Goal: Task Accomplishment & Management: Use online tool/utility

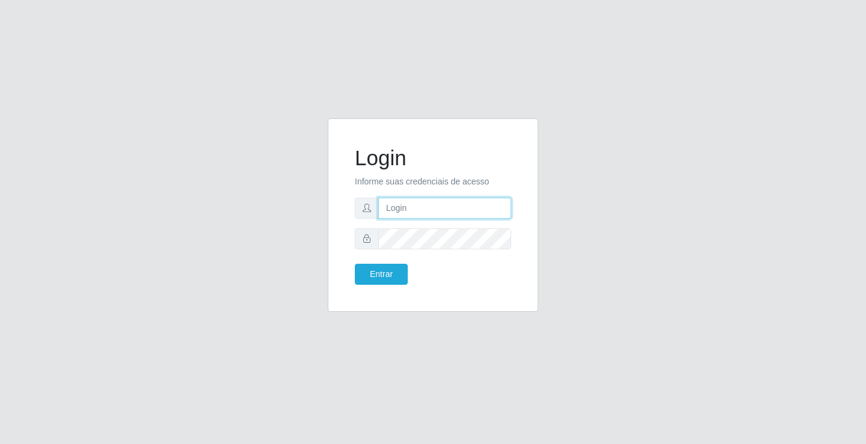
drag, startPoint x: 0, startPoint y: 0, endPoint x: 414, endPoint y: 208, distance: 463.5
click at [414, 208] on input "text" at bounding box center [444, 208] width 133 height 21
type input "william@ideal"
click at [355, 264] on button "Entrar" at bounding box center [381, 274] width 53 height 21
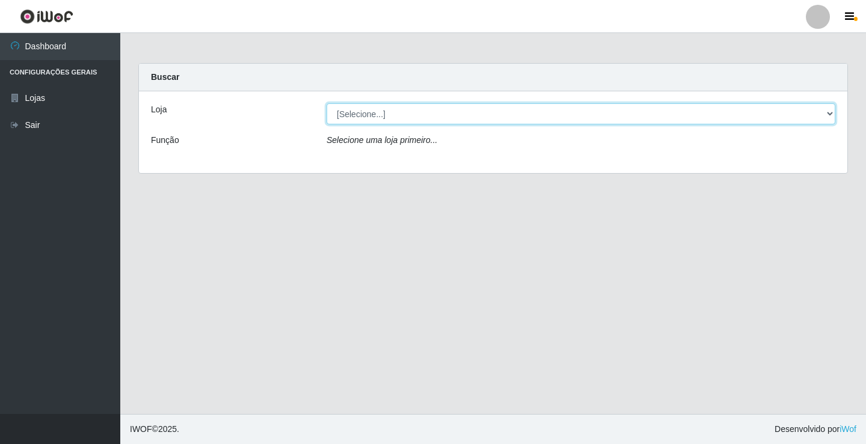
click at [420, 120] on select "[Selecione...] Ideal - Conceição" at bounding box center [581, 113] width 509 height 21
select select "231"
click at [327, 103] on select "[Selecione...] Ideal - Conceição" at bounding box center [581, 113] width 509 height 21
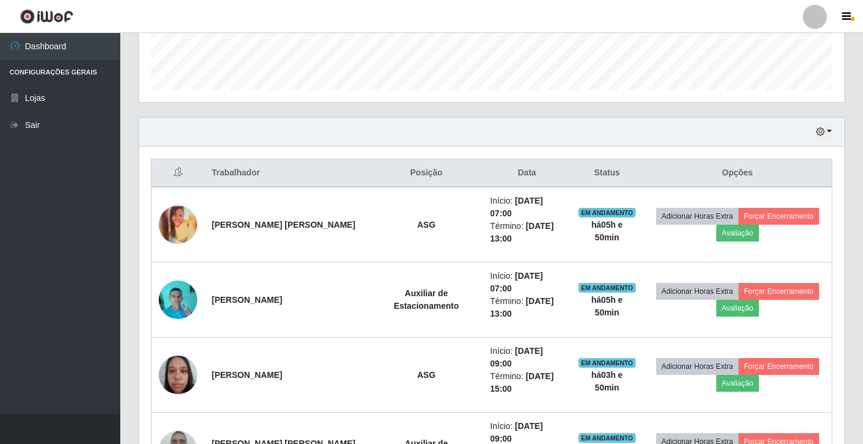
scroll to position [99, 0]
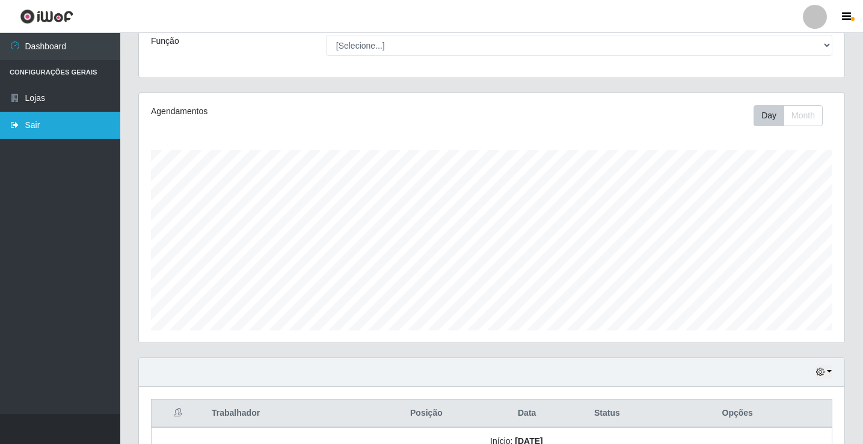
click at [72, 122] on link "Sair" at bounding box center [60, 125] width 120 height 27
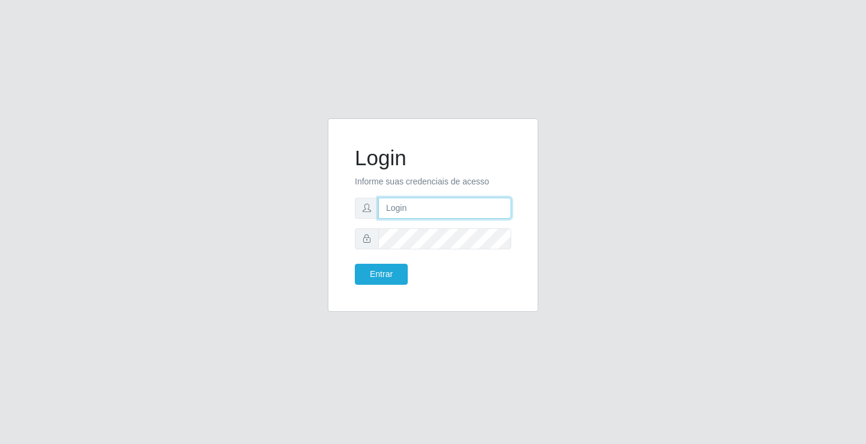
click at [443, 217] on input "text" at bounding box center [444, 208] width 133 height 21
type input "william@ideal"
click at [355, 264] on button "Entrar" at bounding box center [381, 274] width 53 height 21
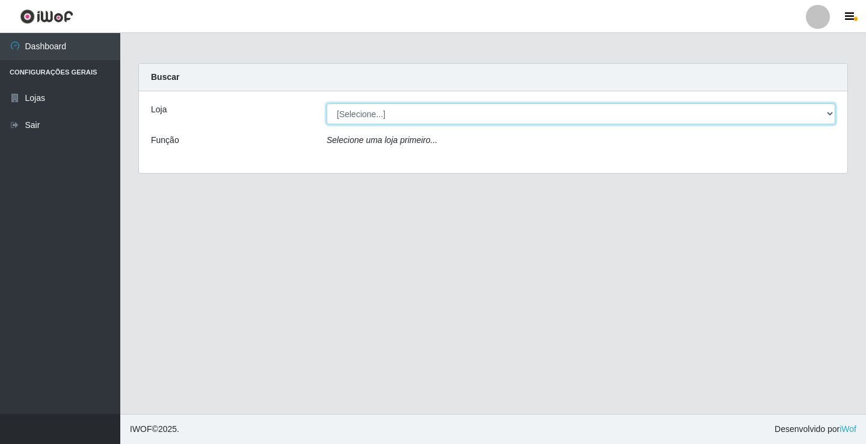
click at [429, 120] on select "[Selecione...] Ideal - Conceição" at bounding box center [581, 113] width 509 height 21
select select "231"
click at [327, 103] on select "[Selecione...] Ideal - Conceição" at bounding box center [581, 113] width 509 height 21
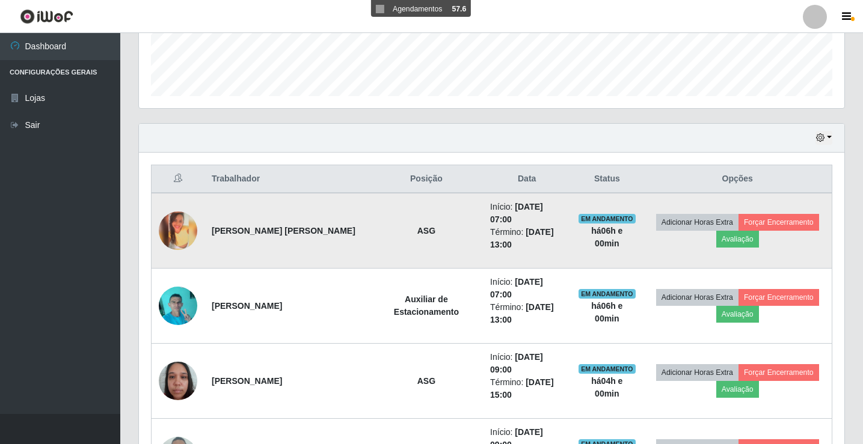
scroll to position [361, 0]
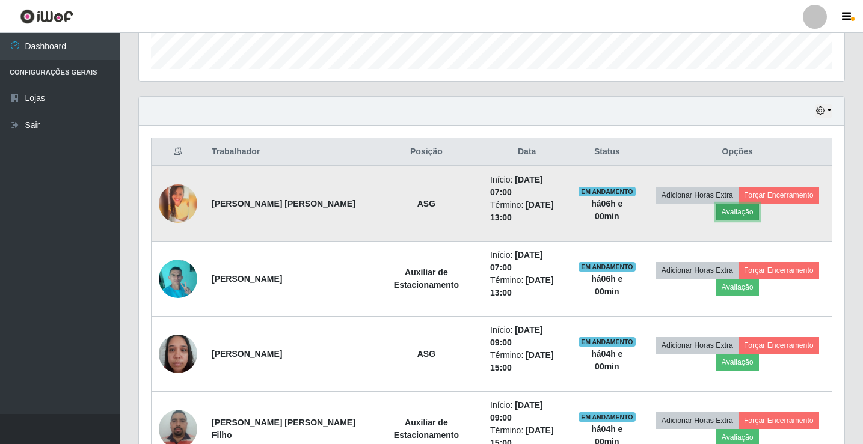
click at [733, 204] on button "Avaliação" at bounding box center [737, 212] width 43 height 17
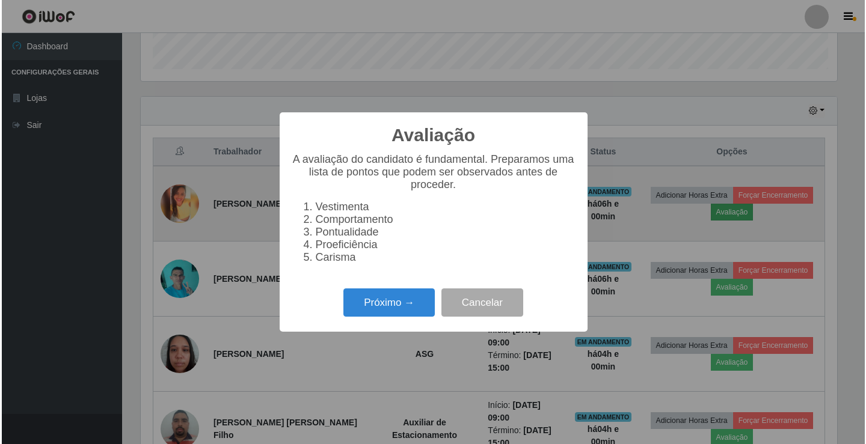
scroll to position [250, 700]
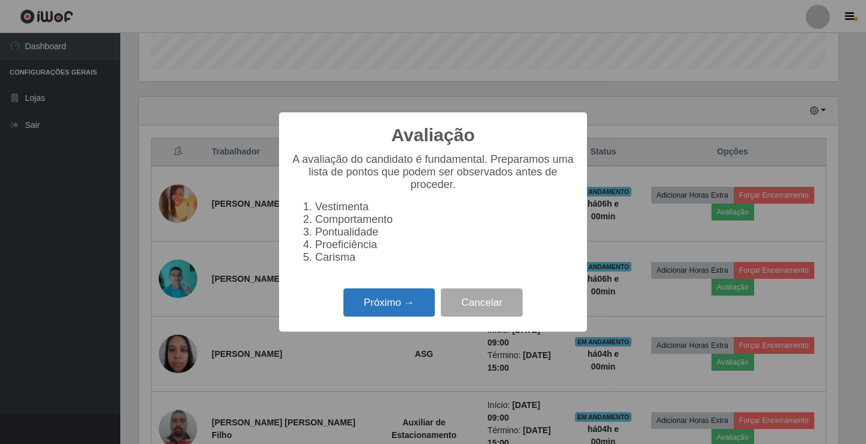
click at [403, 316] on button "Próximo →" at bounding box center [388, 303] width 91 height 28
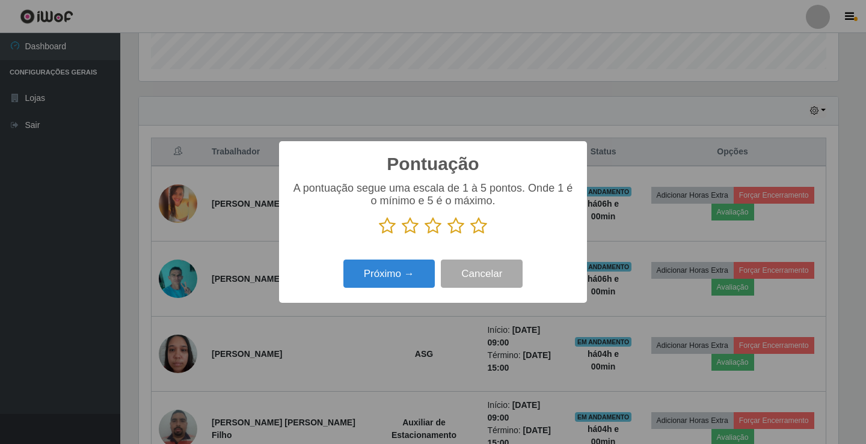
scroll to position [601226, 600776]
click at [478, 229] on icon at bounding box center [478, 226] width 17 height 18
click at [470, 235] on input "radio" at bounding box center [470, 235] width 0 height 0
click at [405, 266] on button "Próximo →" at bounding box center [388, 274] width 91 height 28
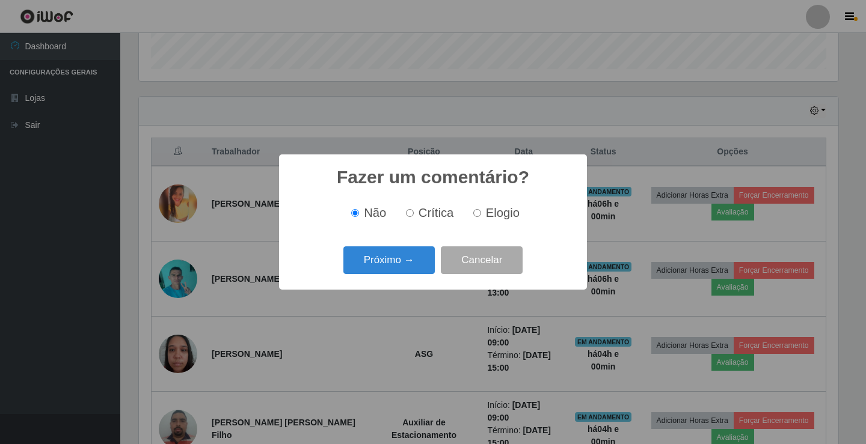
click at [405, 266] on button "Próximo →" at bounding box center [388, 261] width 91 height 28
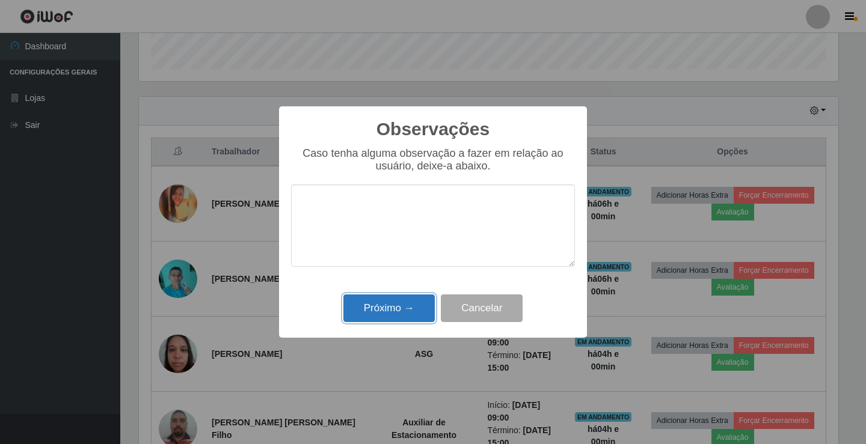
click at [394, 310] on button "Próximo →" at bounding box center [388, 309] width 91 height 28
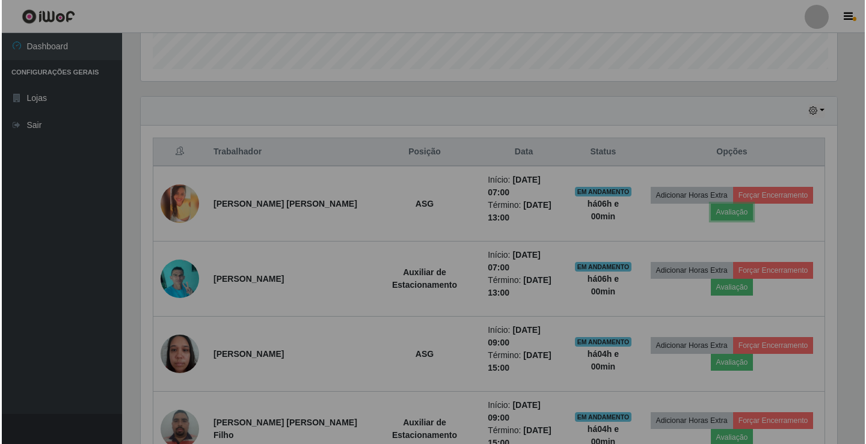
scroll to position [250, 706]
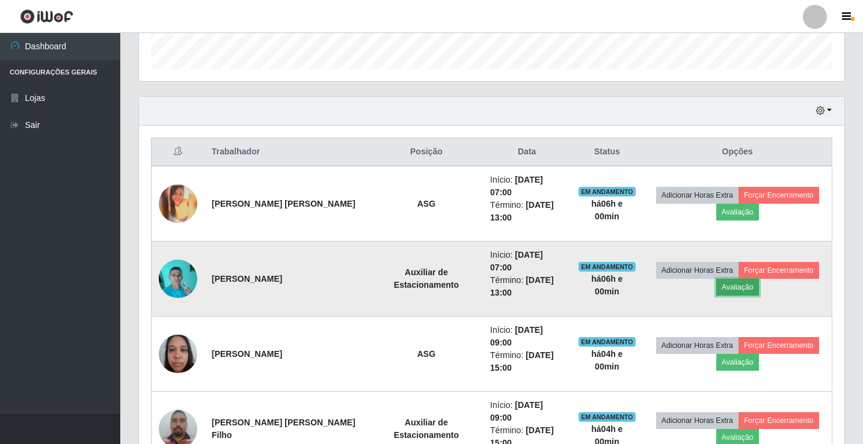
click at [734, 279] on button "Avaliação" at bounding box center [737, 287] width 43 height 17
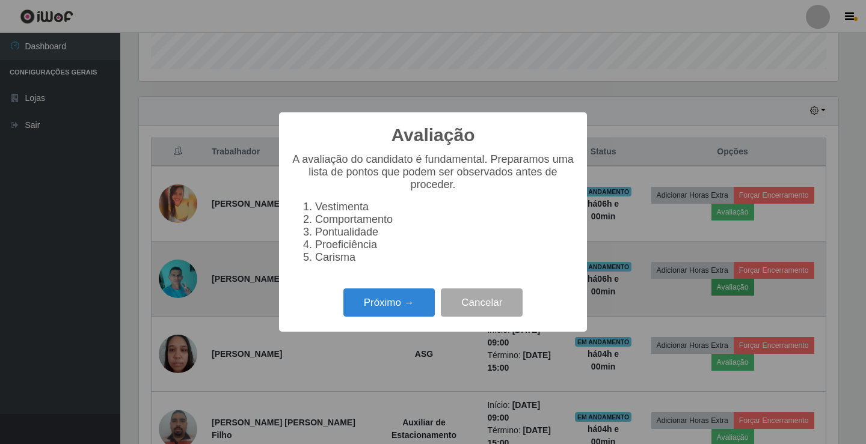
scroll to position [250, 700]
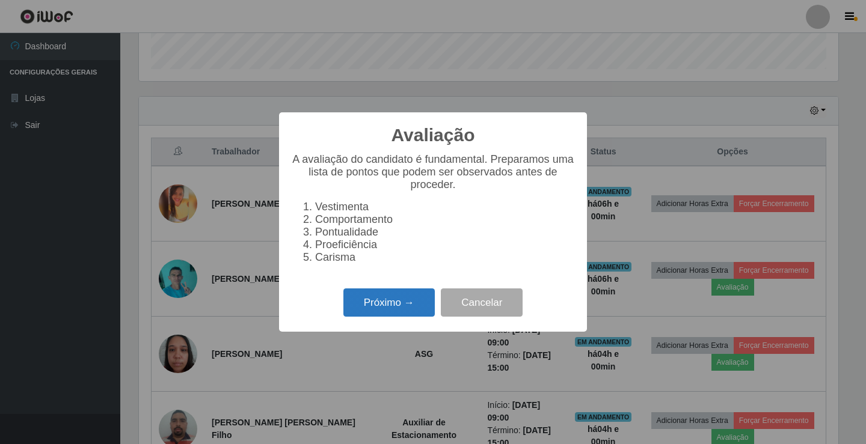
click at [364, 306] on button "Próximo →" at bounding box center [388, 303] width 91 height 28
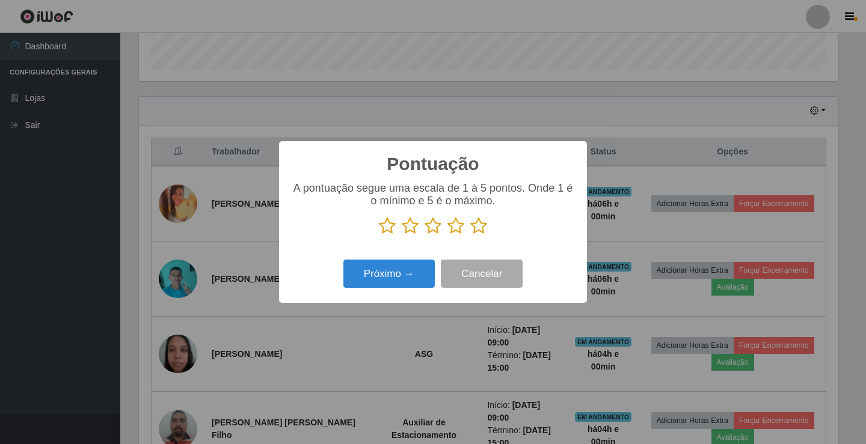
click at [480, 227] on icon at bounding box center [478, 226] width 17 height 18
click at [470, 235] on input "radio" at bounding box center [470, 235] width 0 height 0
click at [402, 271] on button "Próximo →" at bounding box center [388, 274] width 91 height 28
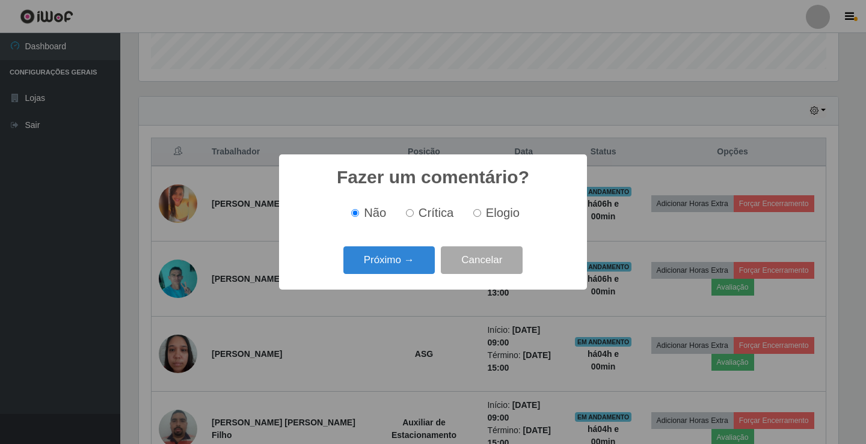
click at [402, 271] on button "Próximo →" at bounding box center [388, 261] width 91 height 28
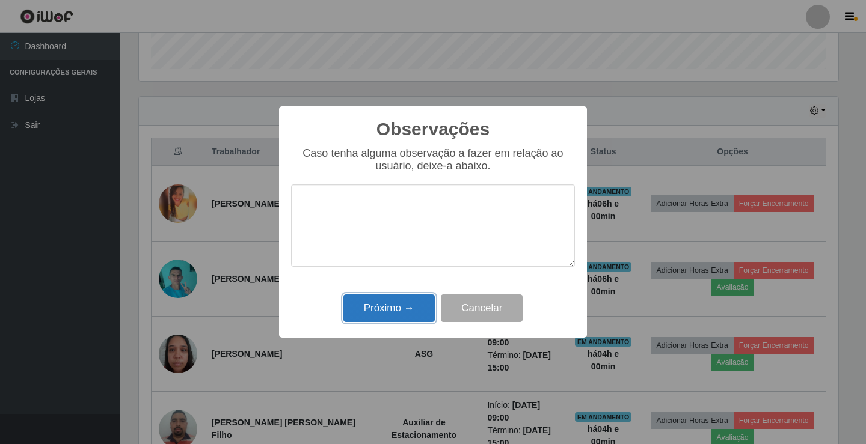
click at [395, 306] on button "Próximo →" at bounding box center [388, 309] width 91 height 28
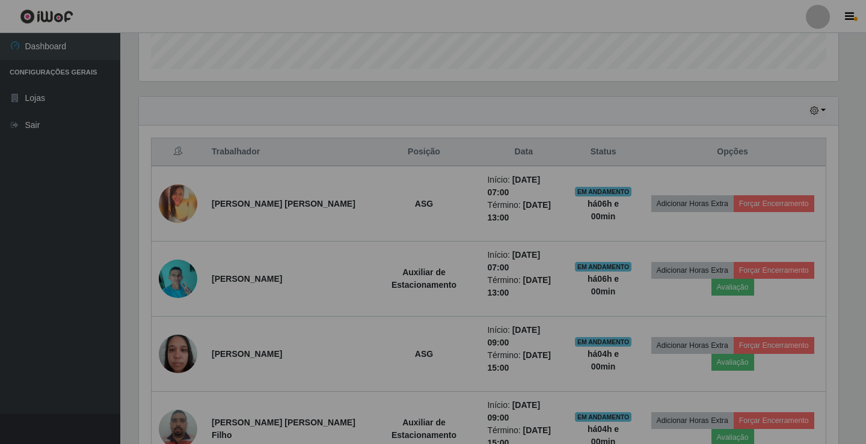
scroll to position [250, 706]
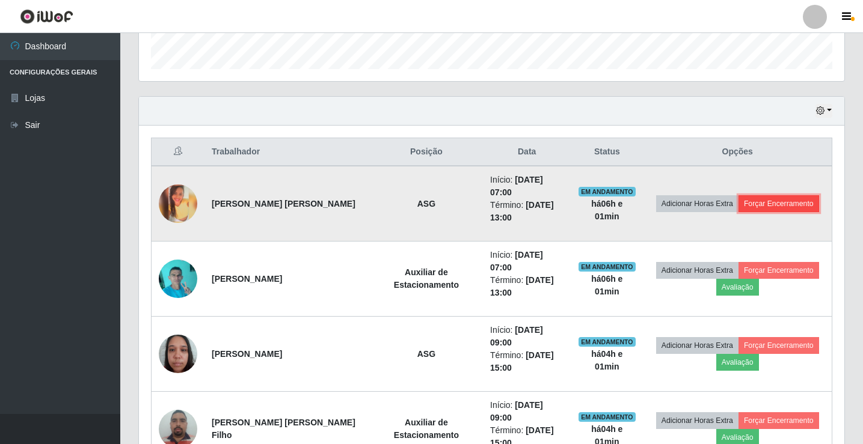
click at [760, 195] on button "Forçar Encerramento" at bounding box center [779, 203] width 81 height 17
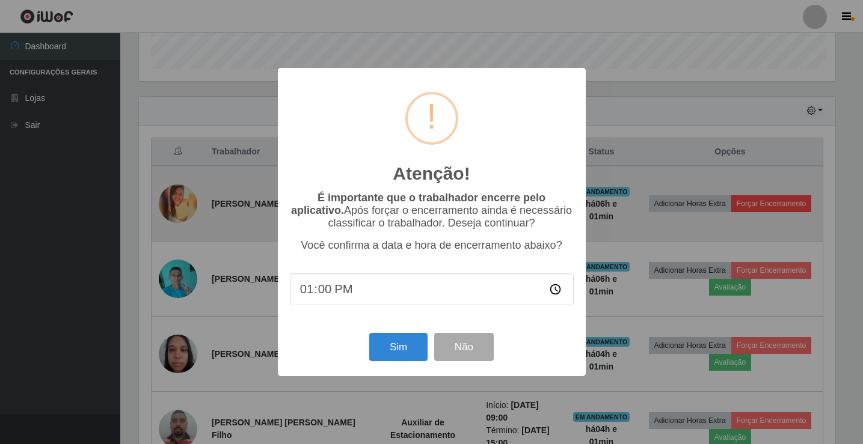
scroll to position [250, 700]
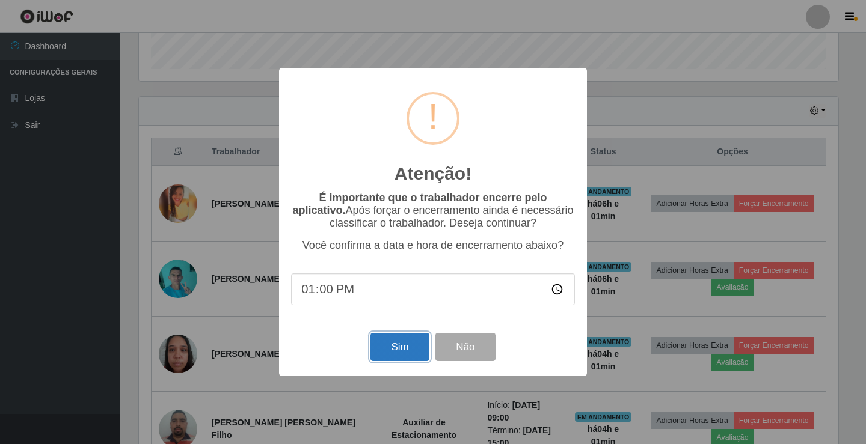
click at [398, 339] on button "Sim" at bounding box center [400, 347] width 58 height 28
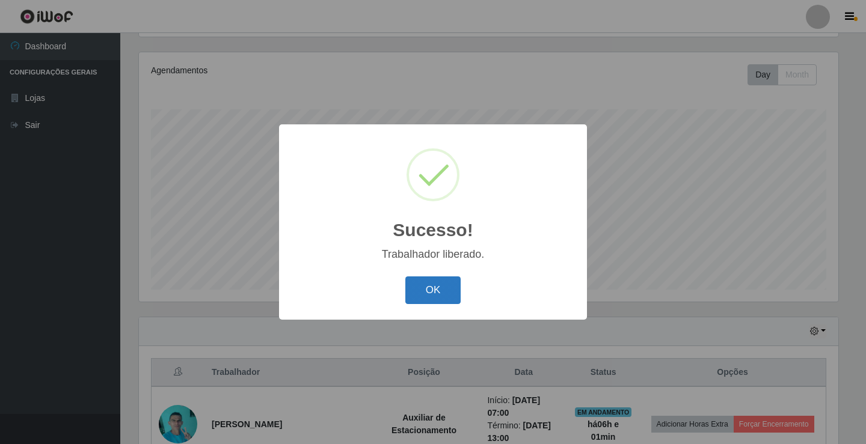
click at [449, 298] on button "OK" at bounding box center [433, 291] width 56 height 28
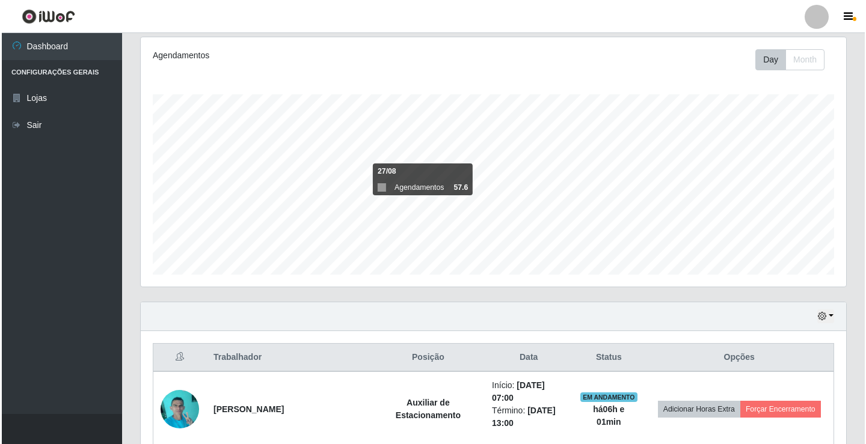
scroll to position [321, 0]
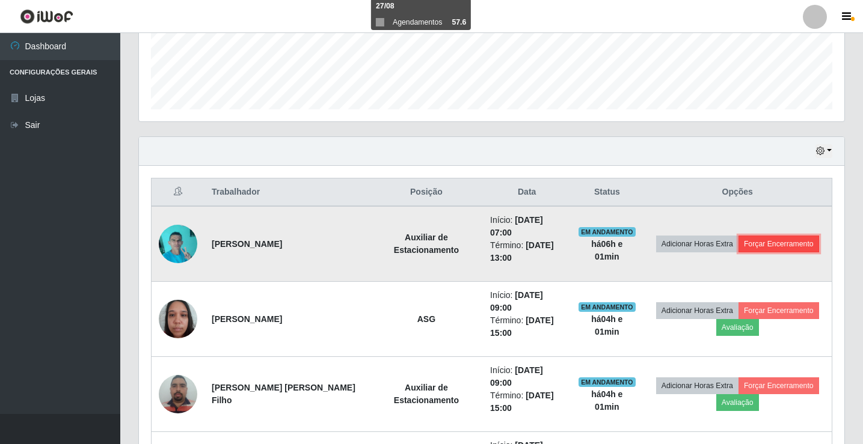
click at [758, 237] on button "Forçar Encerramento" at bounding box center [779, 244] width 81 height 17
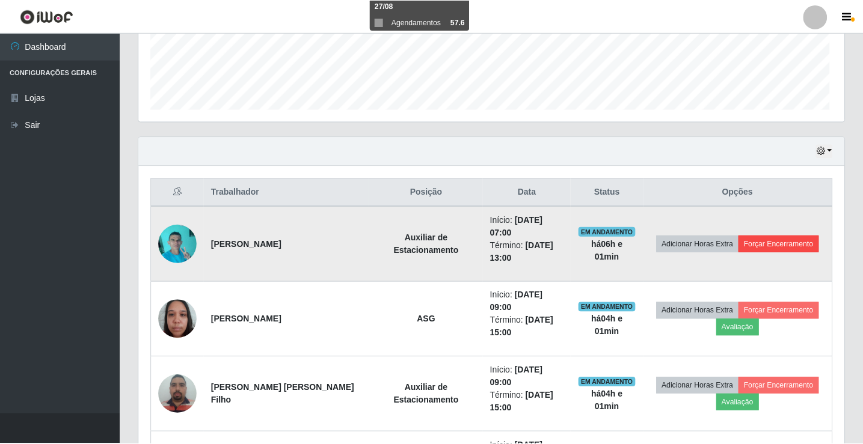
scroll to position [250, 700]
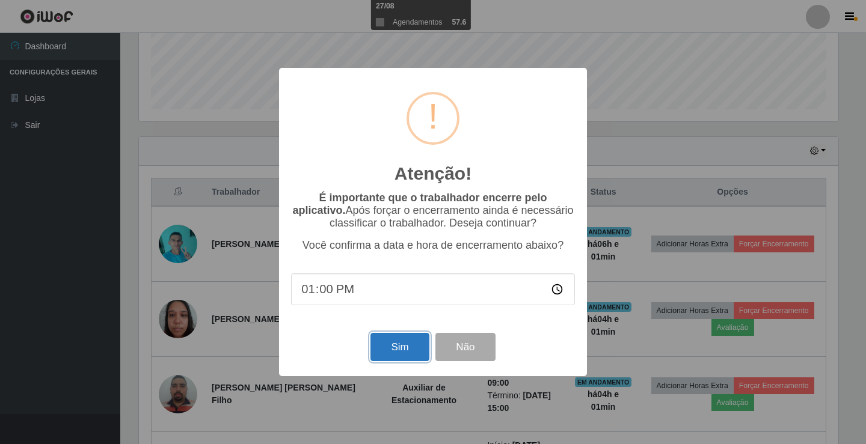
click at [392, 355] on button "Sim" at bounding box center [400, 347] width 58 height 28
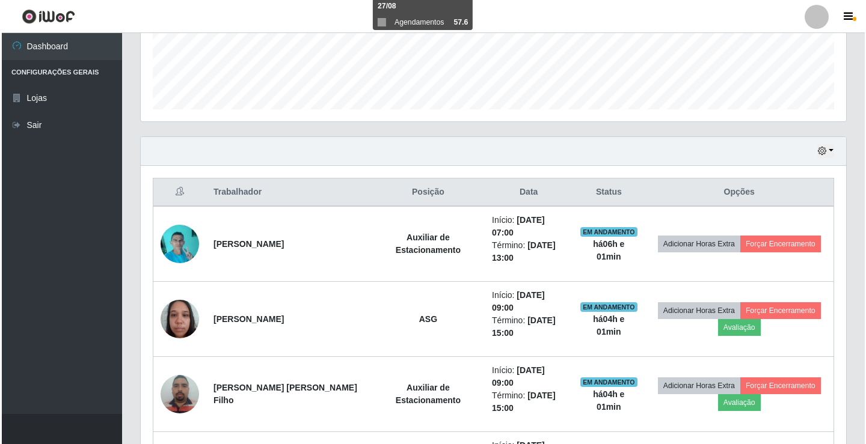
scroll to position [0, 0]
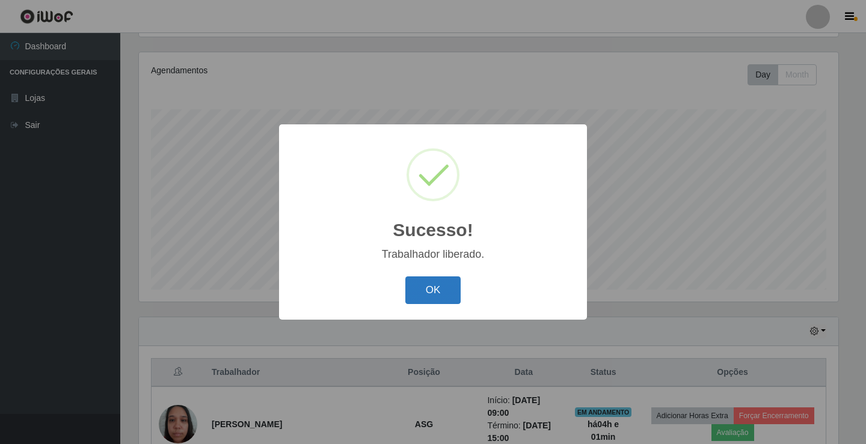
click at [416, 294] on button "OK" at bounding box center [433, 291] width 56 height 28
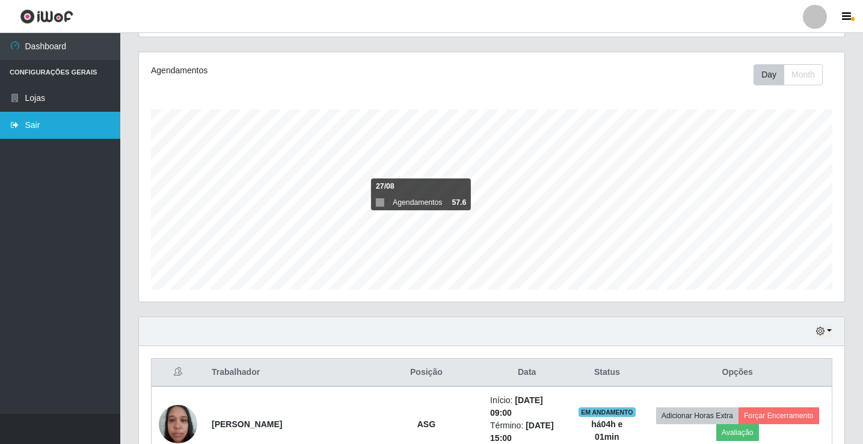
click at [34, 129] on link "Sair" at bounding box center [60, 125] width 120 height 27
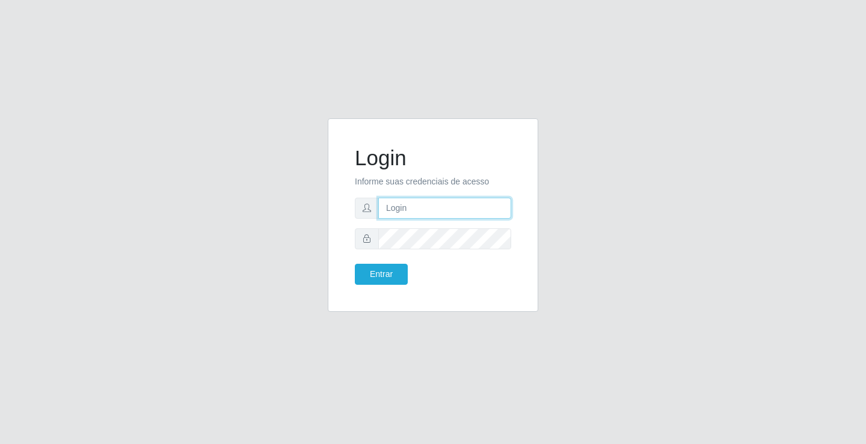
click at [452, 208] on input "text" at bounding box center [444, 208] width 133 height 21
click at [395, 207] on input "gionny@ideal" at bounding box center [444, 208] width 133 height 21
click at [396, 208] on input "gionny@ideal" at bounding box center [444, 208] width 133 height 21
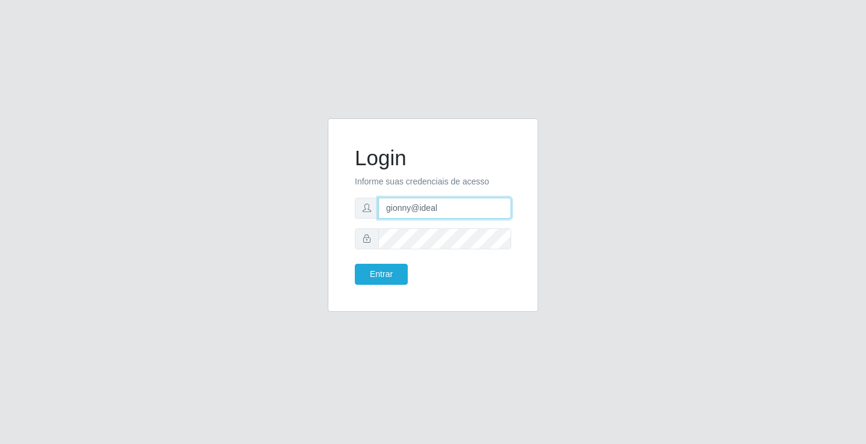
click at [396, 209] on input "gionny@ideal" at bounding box center [444, 208] width 133 height 21
click at [408, 211] on input "gionny@ideal" at bounding box center [444, 208] width 133 height 21
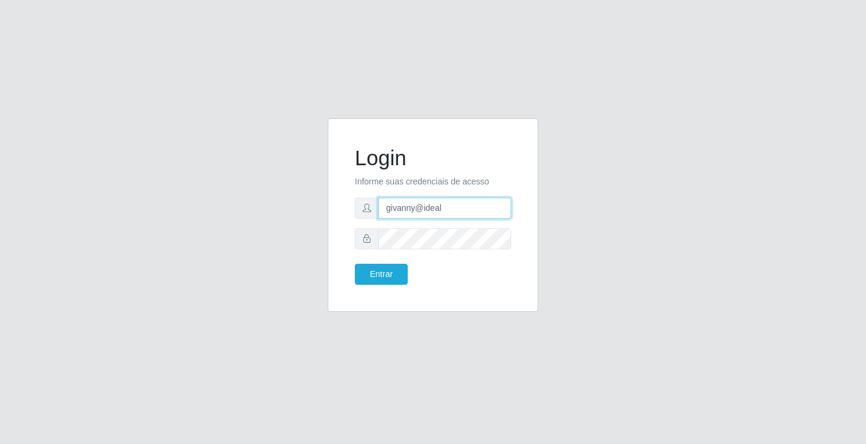
click at [392, 206] on input "givanny@ideal" at bounding box center [444, 208] width 133 height 21
click at [392, 208] on input "givanny@ideal" at bounding box center [444, 208] width 133 height 21
click at [437, 211] on input "giovanny@ideal" at bounding box center [444, 208] width 133 height 21
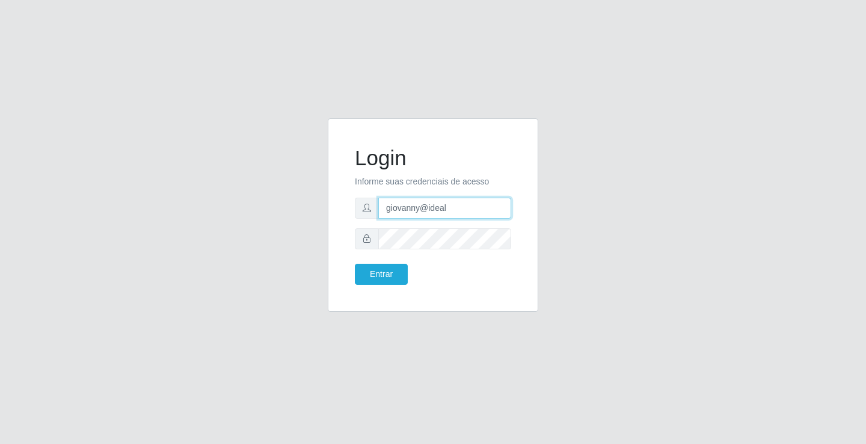
click at [463, 215] on input "giovanny@ideal" at bounding box center [444, 208] width 133 height 21
type input "giovanny@ideal"
click at [382, 280] on button "Entrar" at bounding box center [381, 274] width 53 height 21
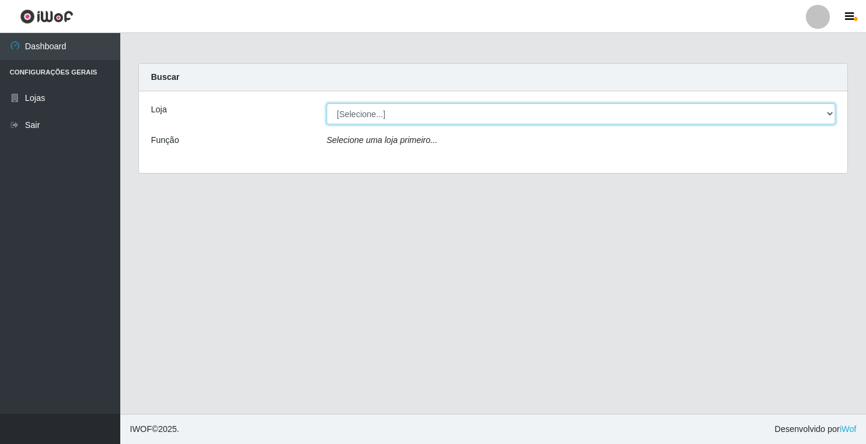
click at [595, 103] on select "[Selecione...] Ideal - Conceição" at bounding box center [581, 113] width 509 height 21
select select "231"
click at [327, 103] on select "[Selecione...] Ideal - Conceição" at bounding box center [581, 113] width 509 height 21
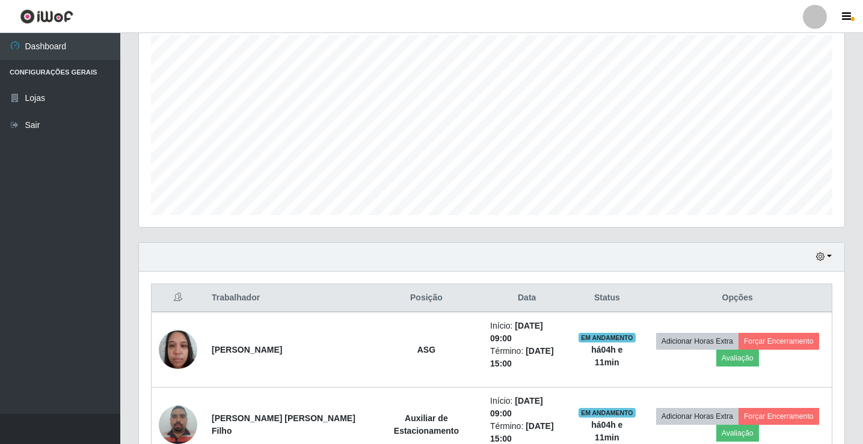
scroll to position [34, 0]
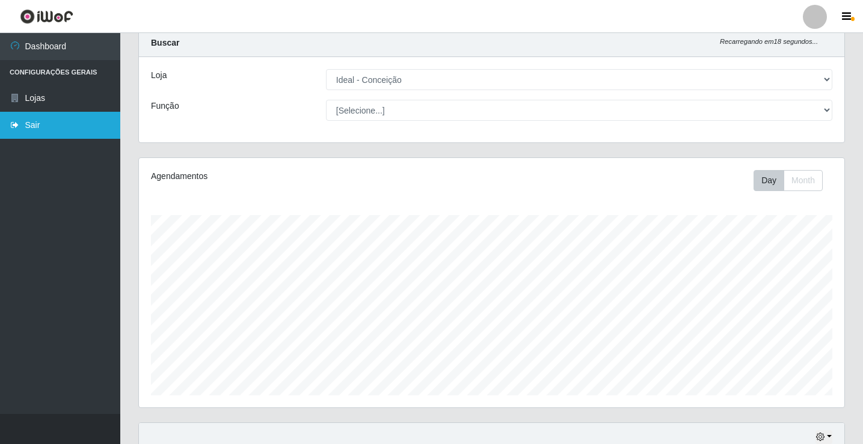
click at [42, 123] on link "Sair" at bounding box center [60, 125] width 120 height 27
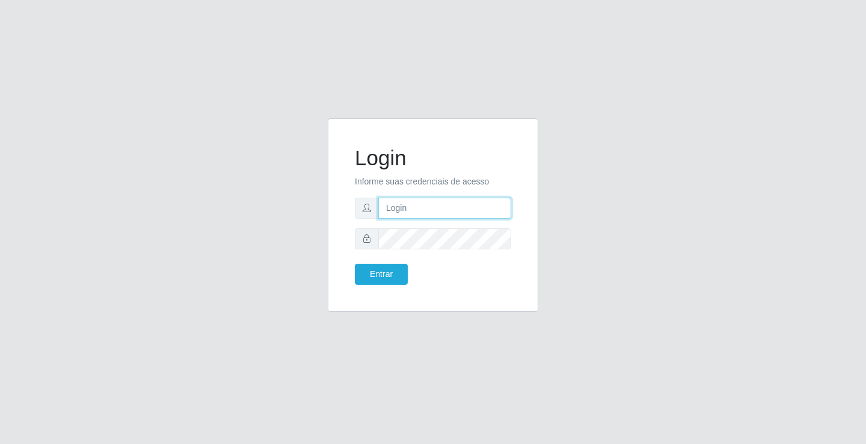
click at [454, 203] on input "text" at bounding box center [444, 208] width 133 height 21
click at [456, 202] on input "text" at bounding box center [444, 208] width 133 height 21
type input "giovanny@ideal"
click at [425, 208] on input "giovanny@ideal" at bounding box center [444, 208] width 133 height 21
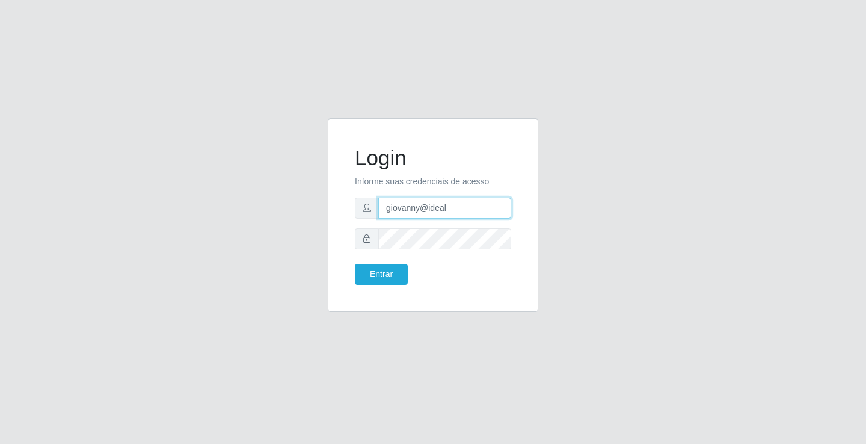
click at [425, 208] on input "giovanny@ideal" at bounding box center [444, 208] width 133 height 21
click at [401, 275] on button "Entrar" at bounding box center [381, 274] width 53 height 21
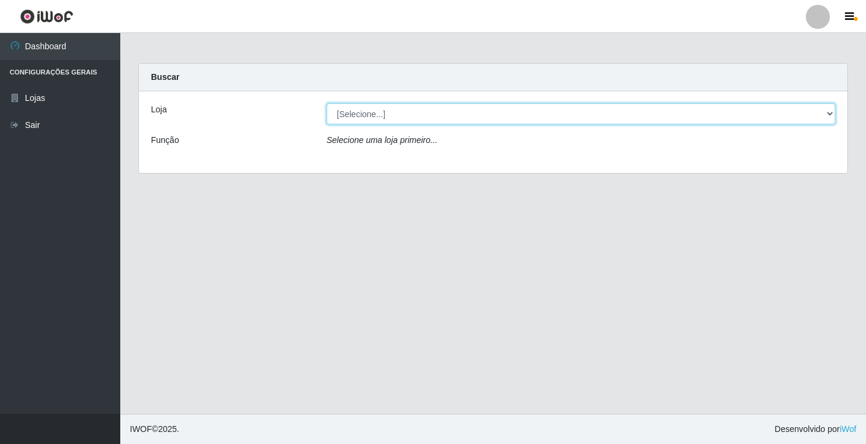
click at [411, 115] on select "[Selecione...] Ideal - Conceição" at bounding box center [581, 113] width 509 height 21
select select "231"
click at [327, 103] on select "[Selecione...] Ideal - Conceição" at bounding box center [581, 113] width 509 height 21
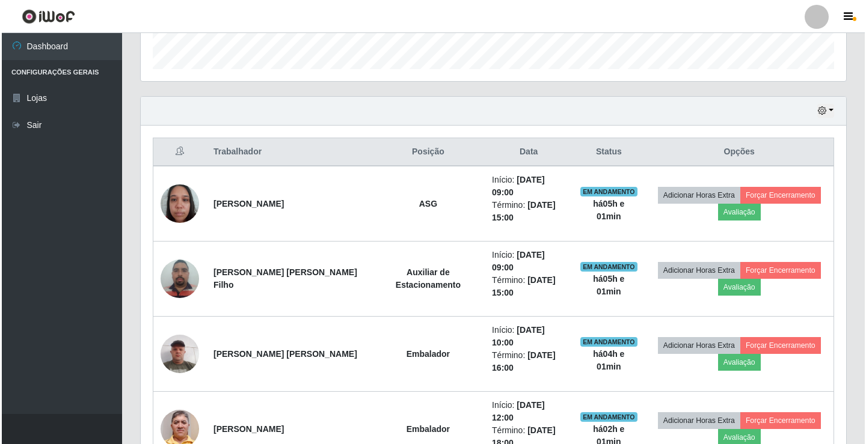
scroll to position [515, 0]
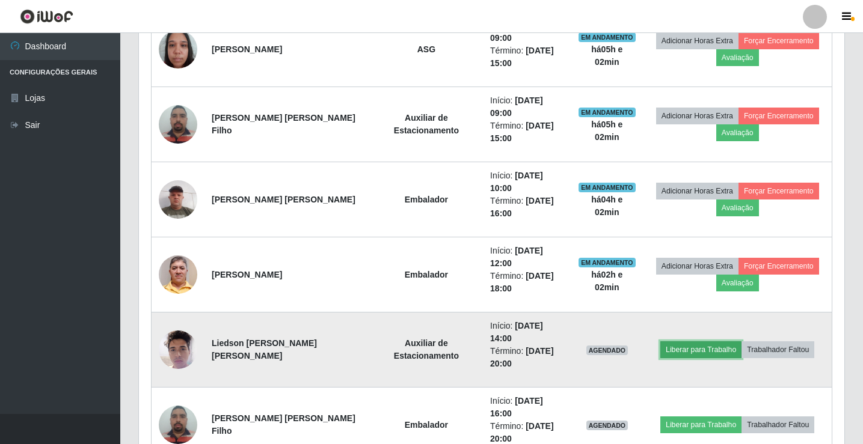
click at [697, 342] on button "Liberar para Trabalho" at bounding box center [700, 350] width 81 height 17
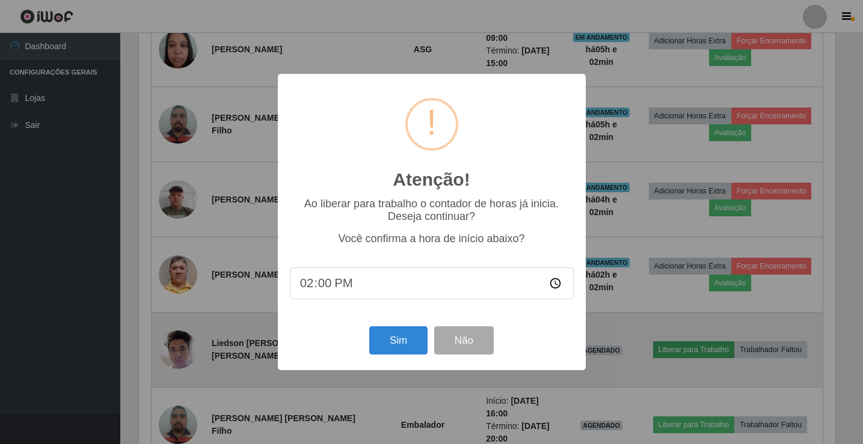
scroll to position [250, 700]
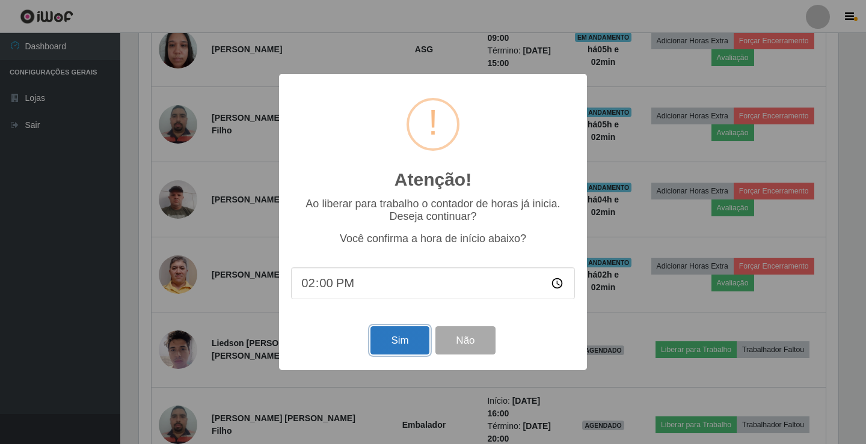
click at [401, 351] on button "Sim" at bounding box center [400, 341] width 58 height 28
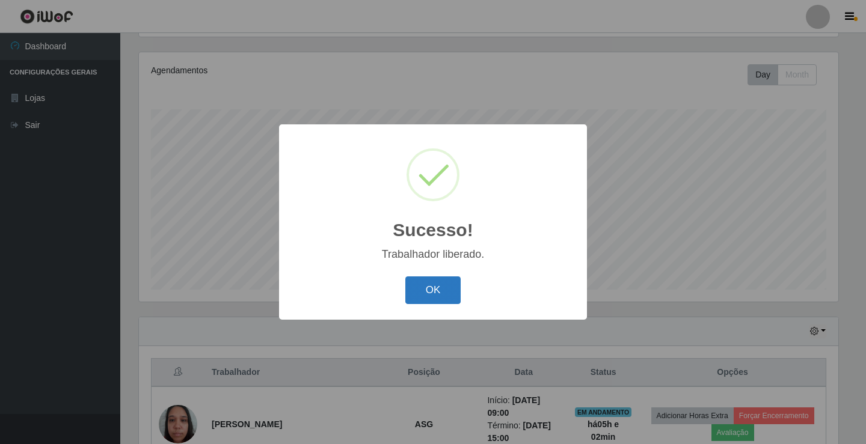
click at [433, 289] on button "OK" at bounding box center [433, 291] width 56 height 28
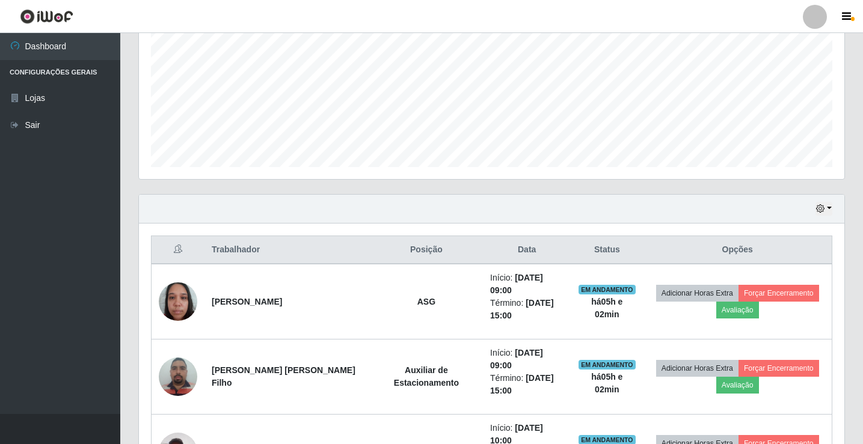
scroll to position [381, 0]
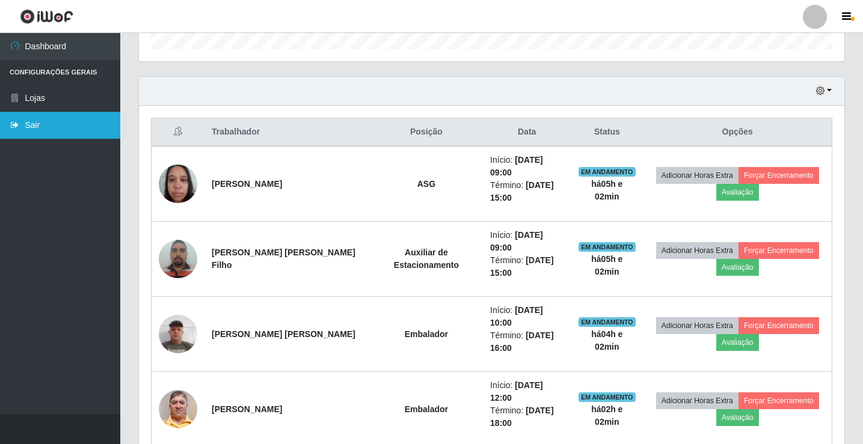
click at [41, 123] on link "Sair" at bounding box center [60, 125] width 120 height 27
